Goal: Transaction & Acquisition: Purchase product/service

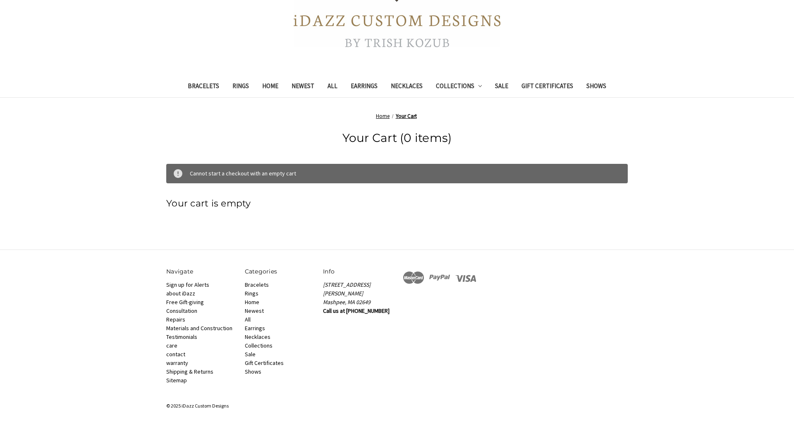
scroll to position [16, 0]
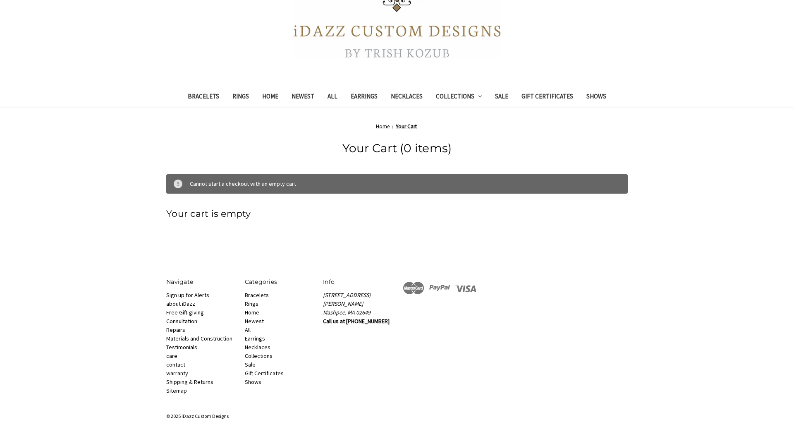
scroll to position [158, 0]
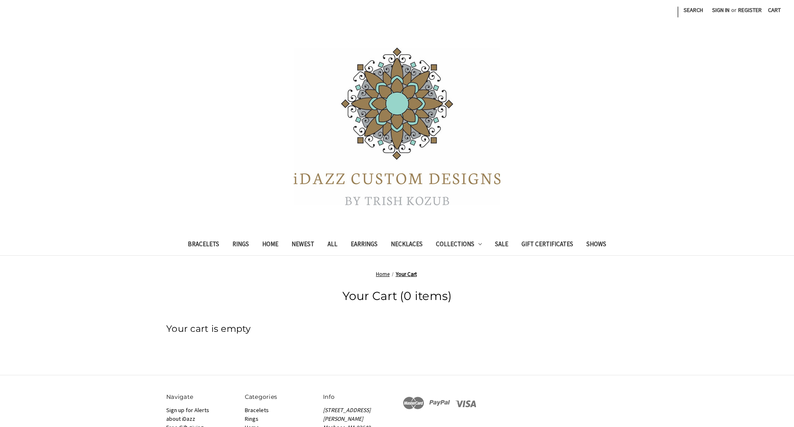
scroll to position [125, 0]
